Goal: Navigation & Orientation: Find specific page/section

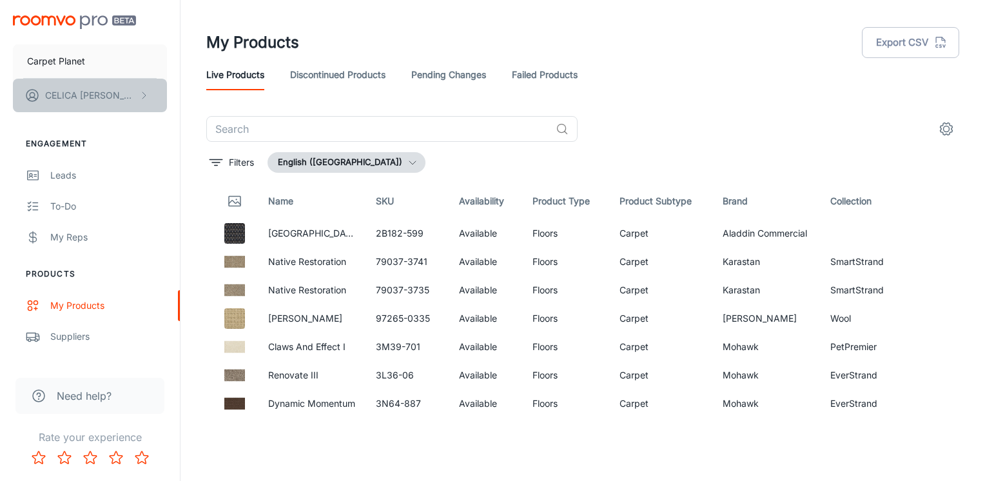
click at [70, 92] on p "[PERSON_NAME]" at bounding box center [90, 95] width 91 height 14
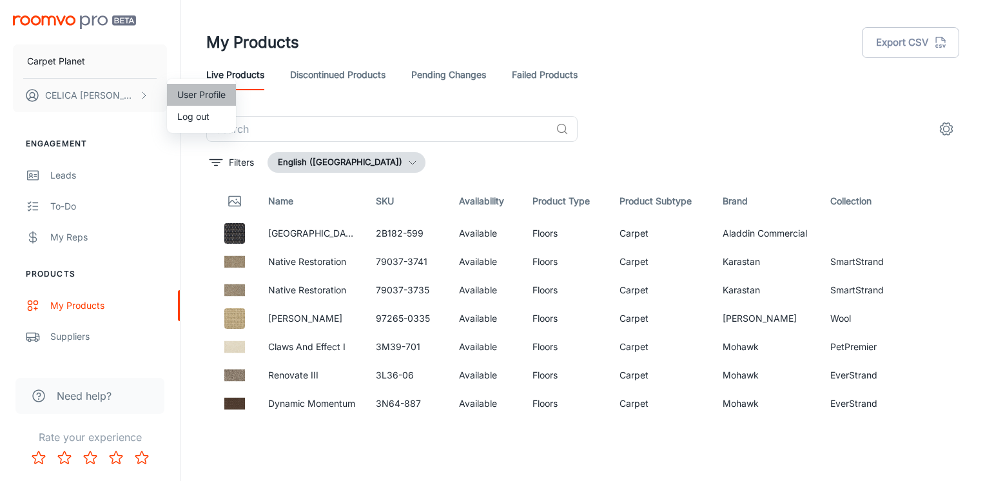
click at [190, 98] on li "User Profile" at bounding box center [201, 95] width 69 height 22
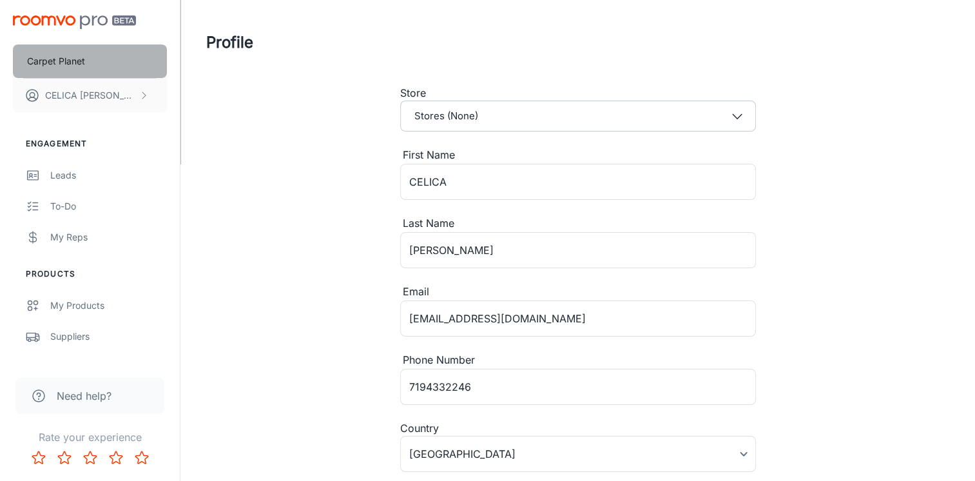
click at [53, 59] on p "Carpet Planet" at bounding box center [56, 61] width 58 height 14
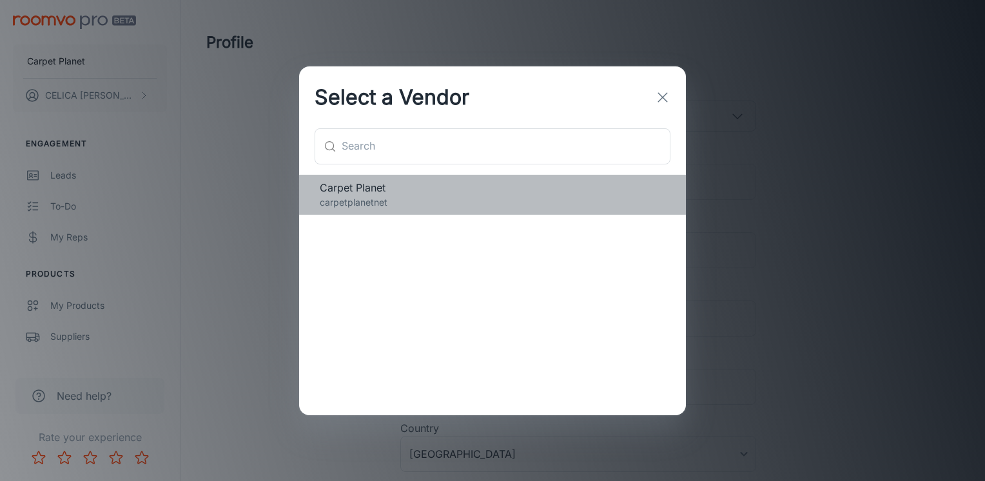
click at [347, 194] on span "Carpet Planet" at bounding box center [492, 187] width 345 height 15
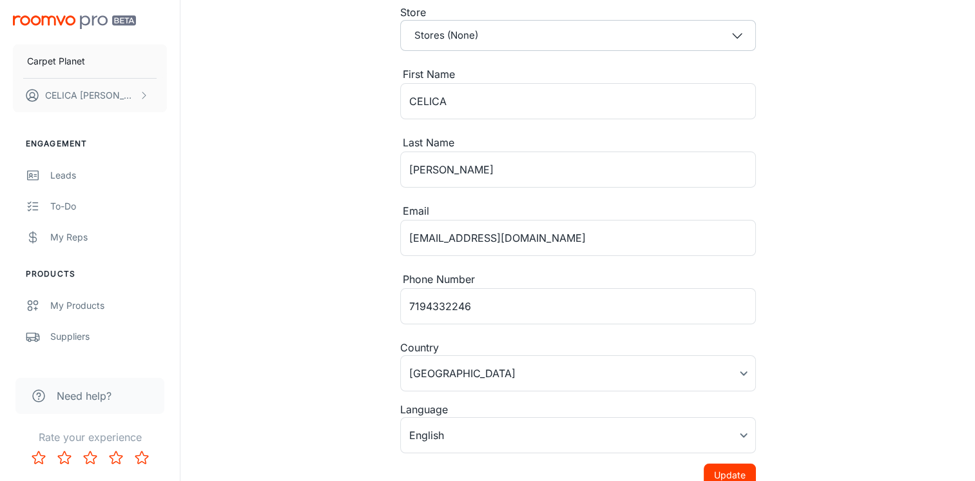
scroll to position [179, 0]
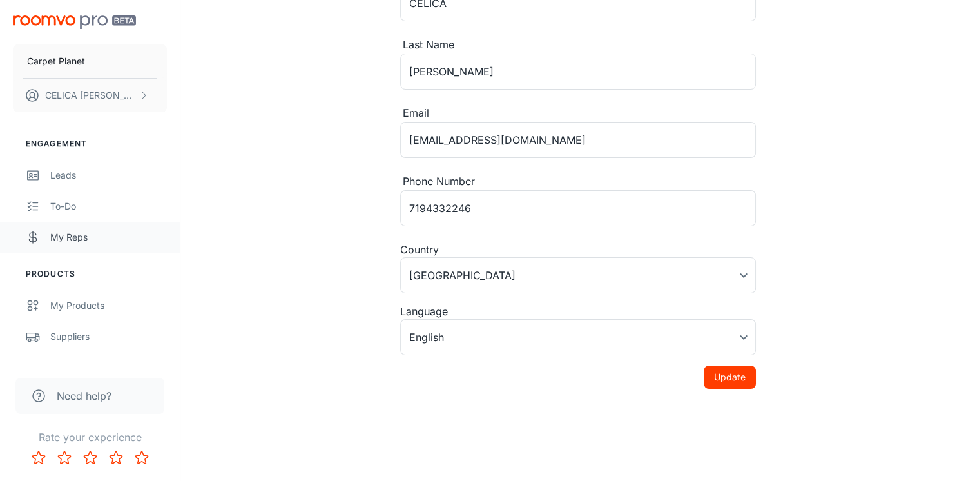
click at [62, 242] on div "My Reps" at bounding box center [108, 237] width 117 height 14
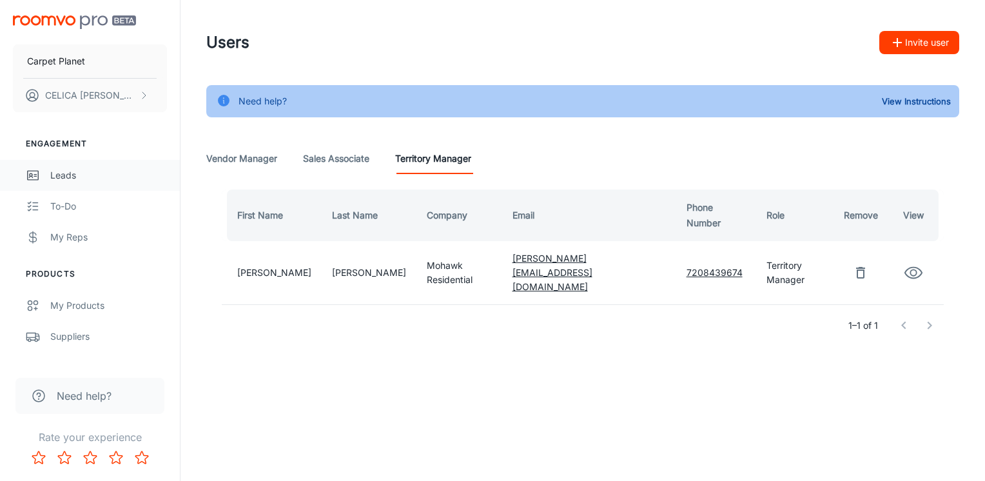
click at [75, 179] on div "Leads" at bounding box center [108, 175] width 117 height 14
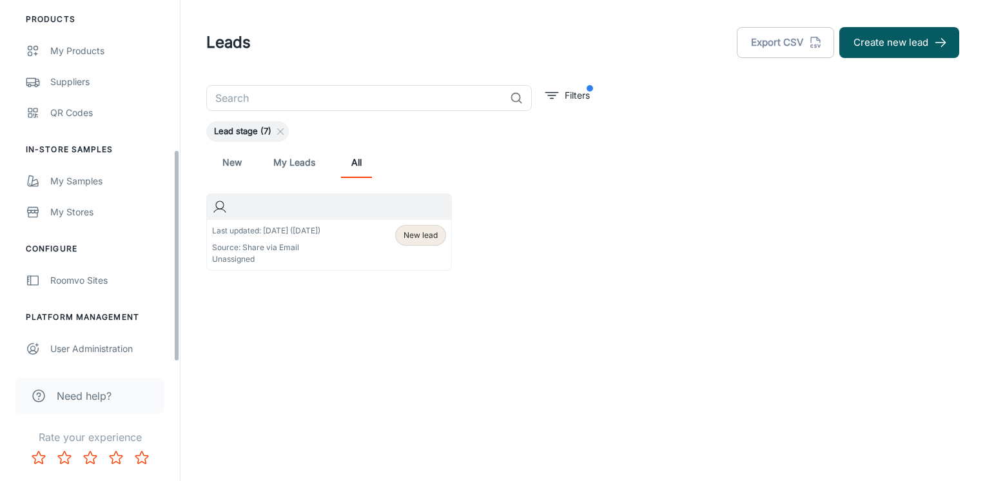
scroll to position [256, 0]
click at [101, 46] on div "My Products" at bounding box center [108, 50] width 117 height 14
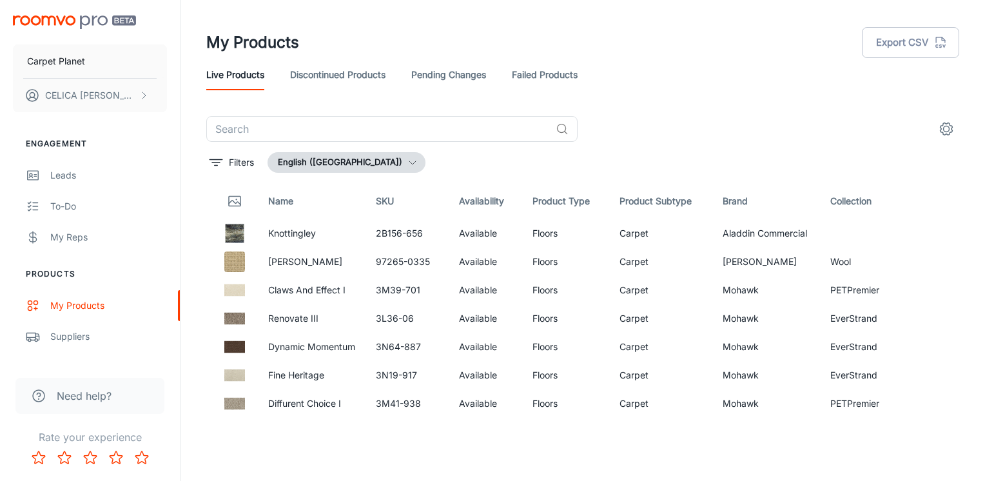
click at [665, 92] on header "My Products Export CSV Live Products Discontinued Products Pending Changes Fail…" at bounding box center [583, 58] width 784 height 116
